Goal: Navigation & Orientation: Find specific page/section

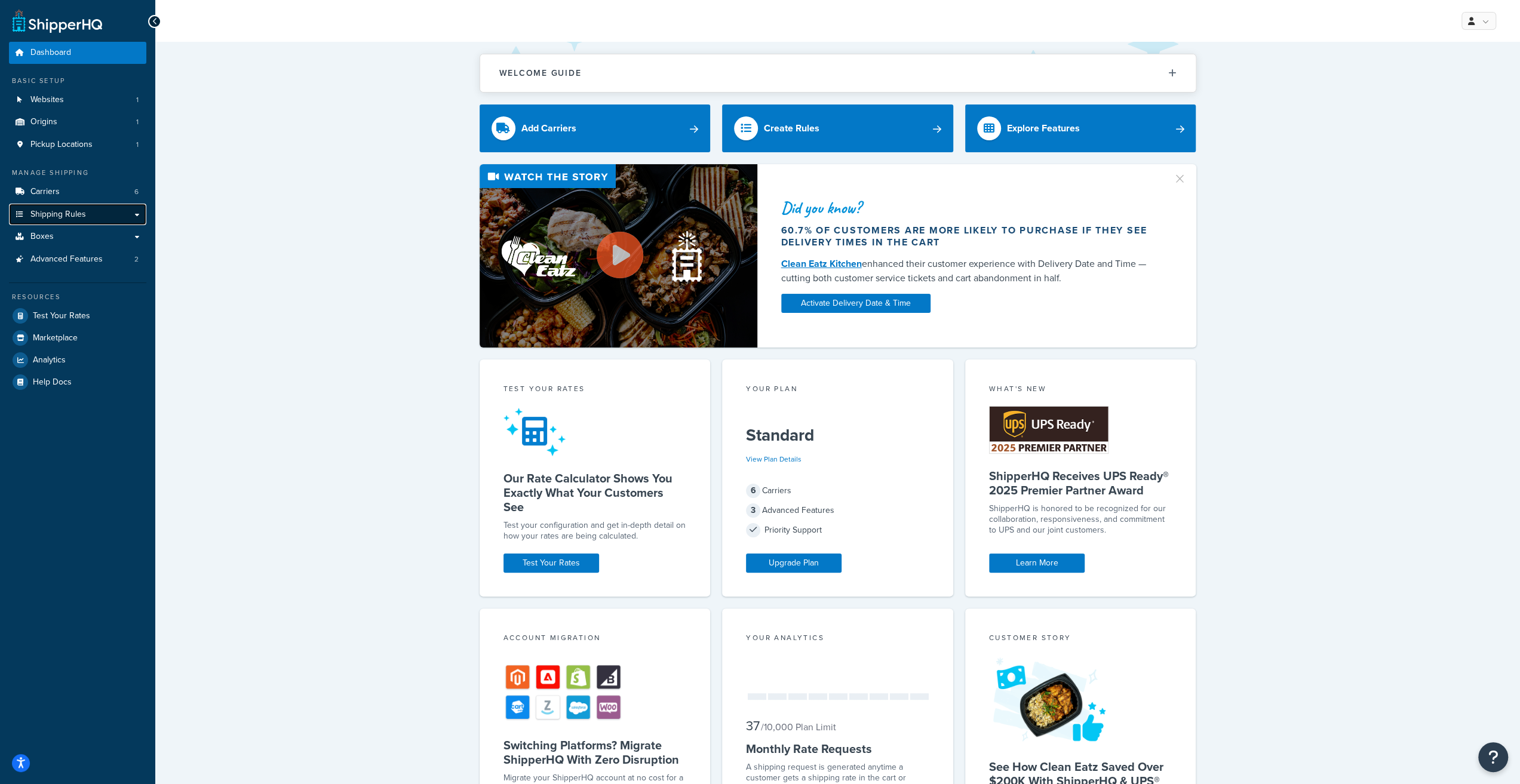
click at [83, 207] on link "Shipping Rules" at bounding box center [77, 214] width 137 height 22
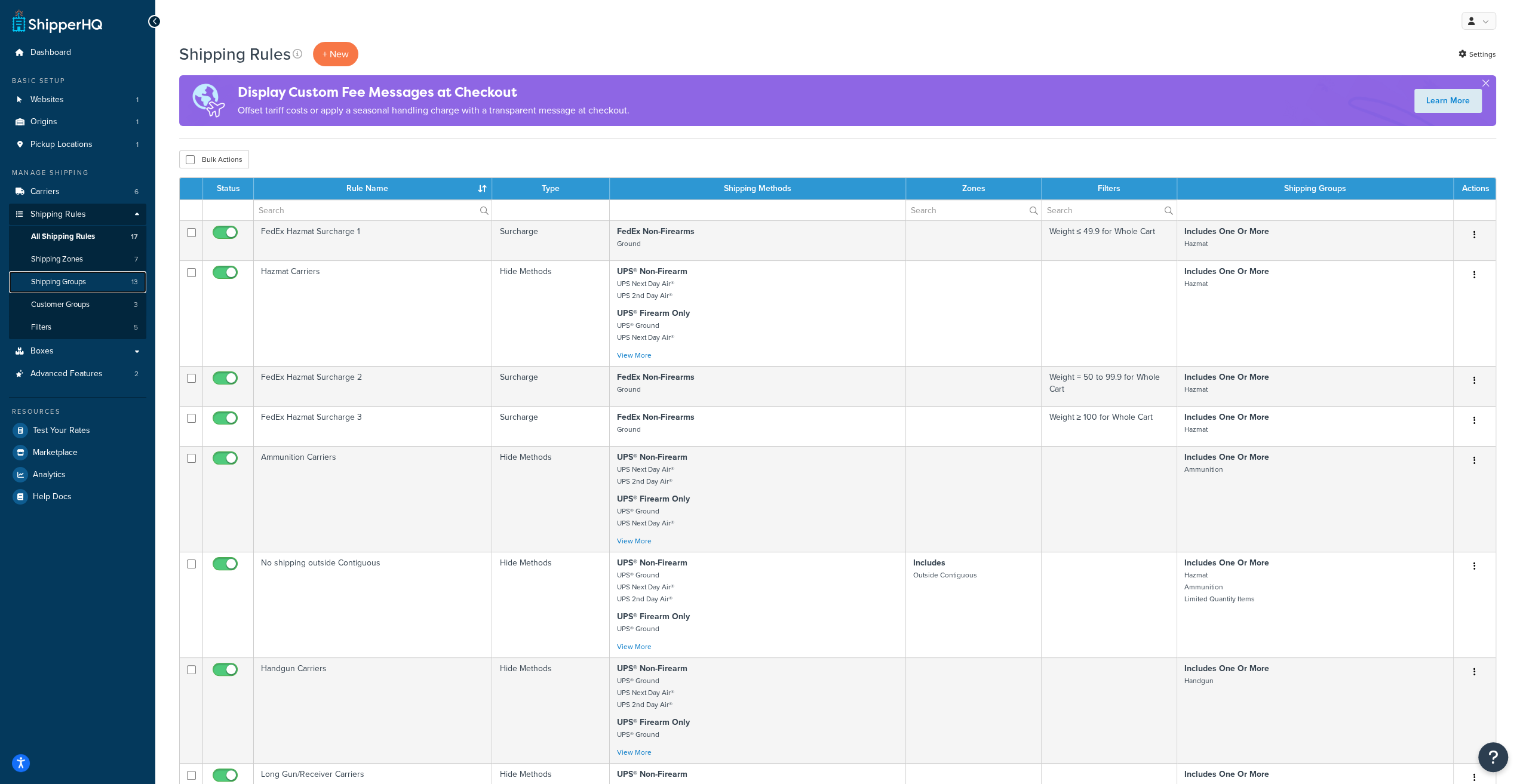
click at [86, 282] on span "Shipping Groups" at bounding box center [59, 281] width 55 height 10
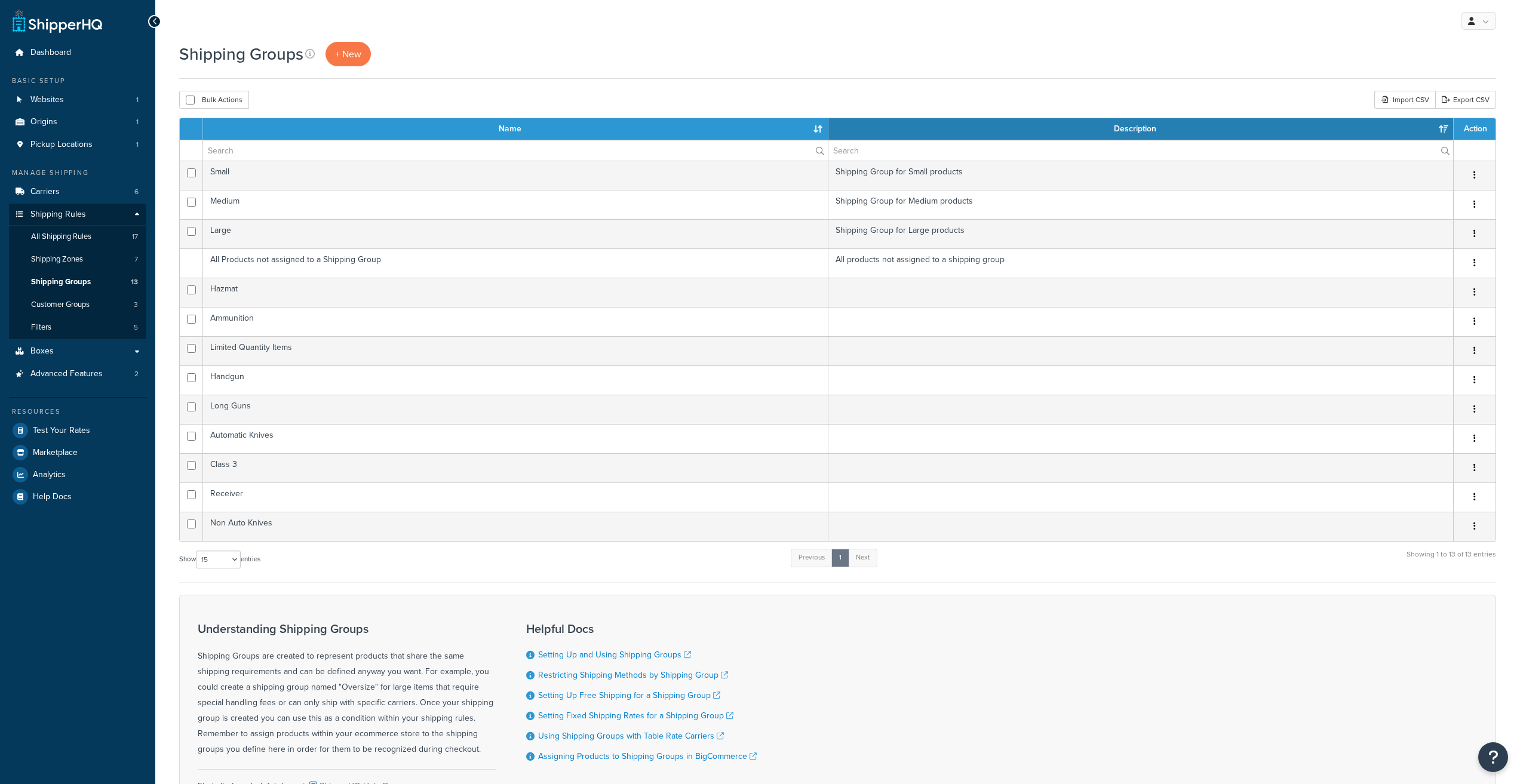
select select "15"
